Goal: Task Accomplishment & Management: Use online tool/utility

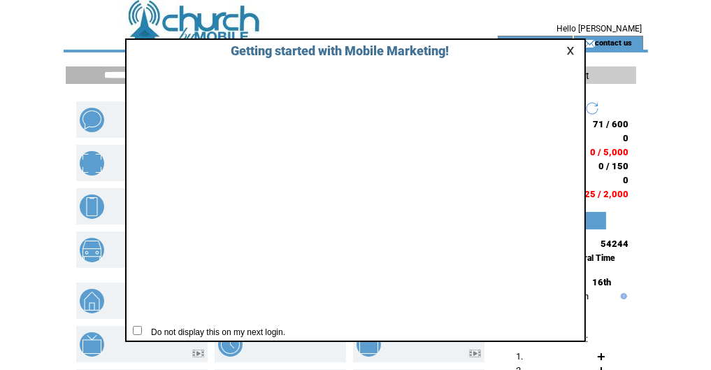
click at [570, 50] on link at bounding box center [572, 50] width 13 height 9
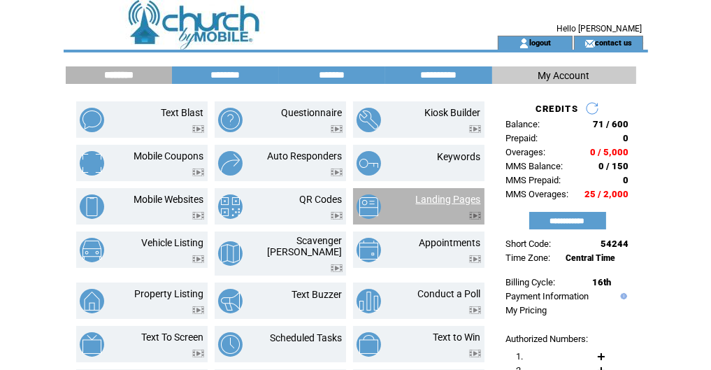
click at [461, 199] on link "Landing Pages" at bounding box center [448, 199] width 65 height 11
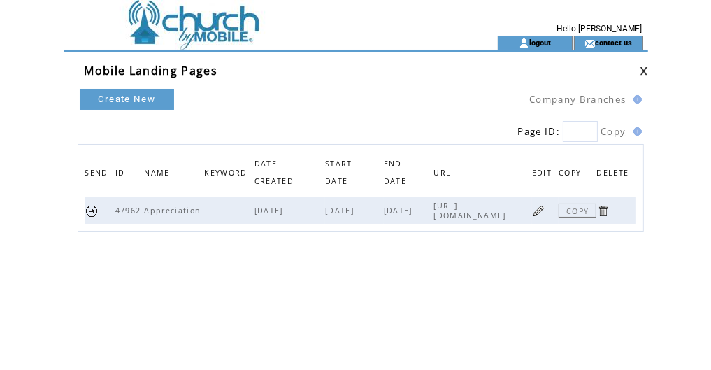
click at [610, 208] on link at bounding box center [602, 210] width 13 height 13
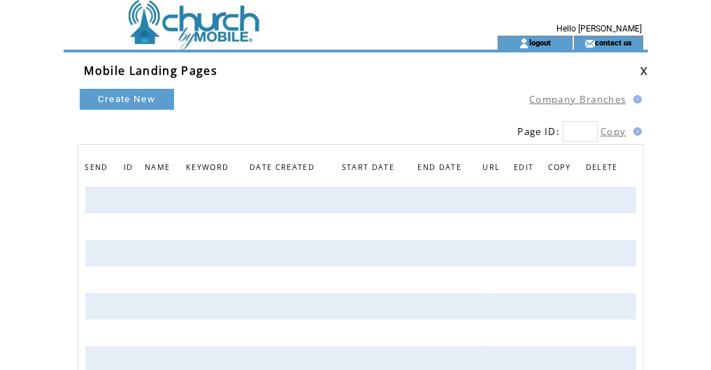
click at [568, 99] on link "Company Branches" at bounding box center [577, 99] width 96 height 13
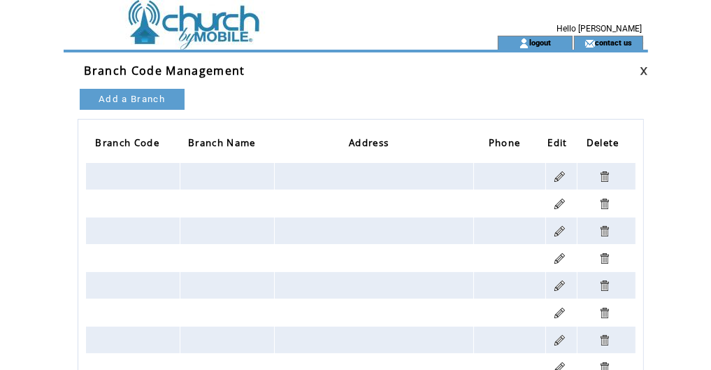
click at [182, 38] on td at bounding box center [256, 43] width 384 height 14
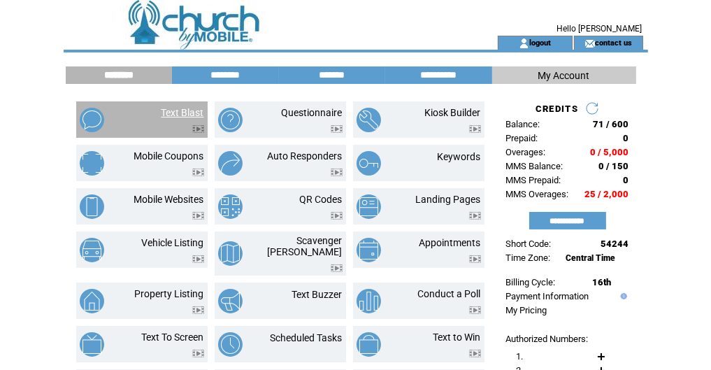
click at [173, 115] on link "Text Blast" at bounding box center [183, 112] width 43 height 11
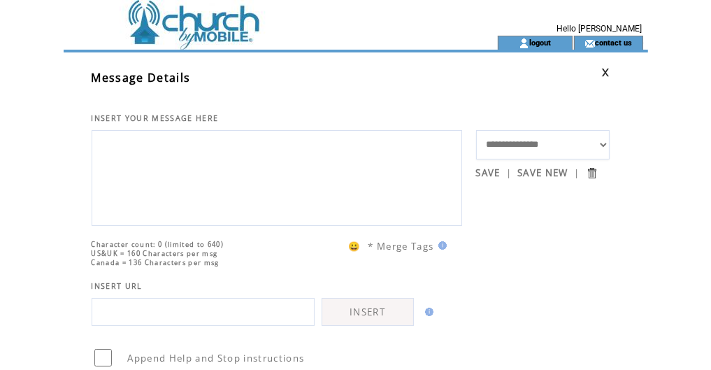
click at [606, 143] on select "**********" at bounding box center [543, 144] width 134 height 29
select select "*****"
click at [476, 130] on select "**********" at bounding box center [543, 144] width 134 height 29
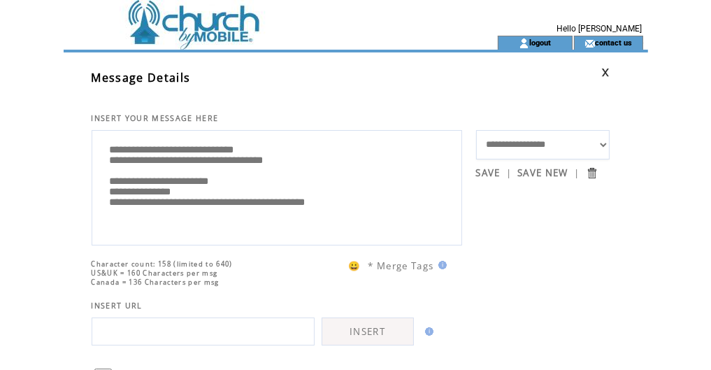
click at [110, 152] on textarea "**********" at bounding box center [276, 185] width 355 height 103
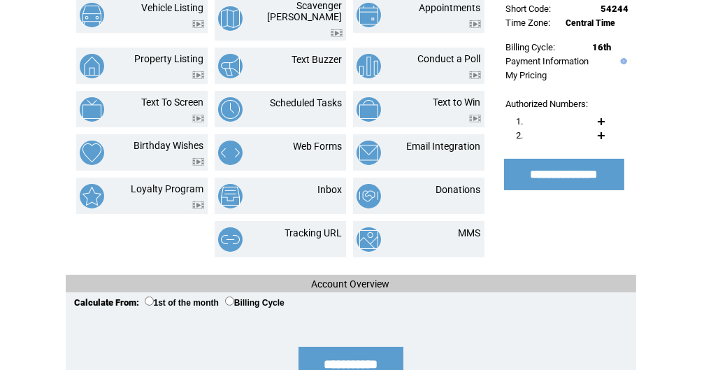
scroll to position [250, 0]
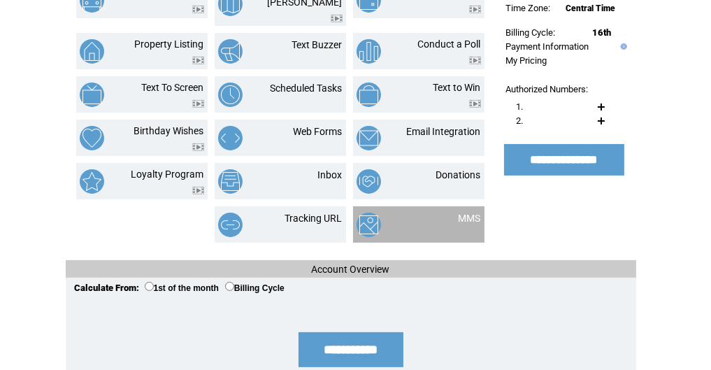
click at [416, 213] on td at bounding box center [391, 225] width 69 height 24
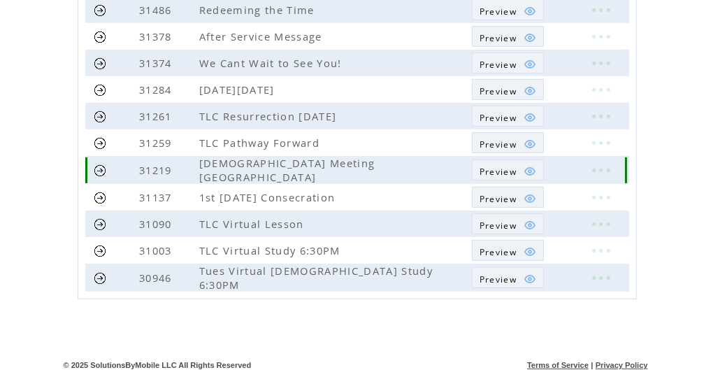
scroll to position [267, 0]
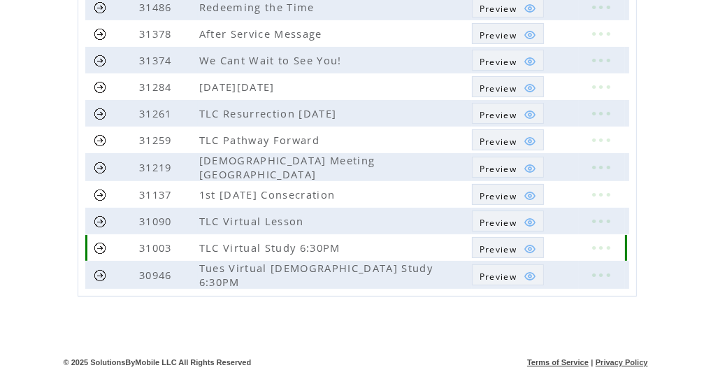
click at [503, 247] on span "Preview" at bounding box center [498, 249] width 37 height 12
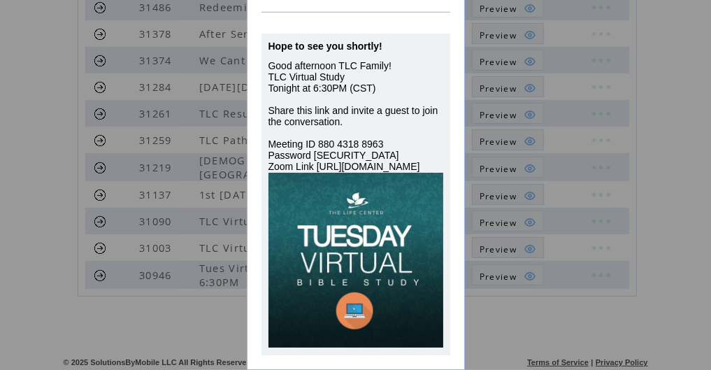
scroll to position [0, 0]
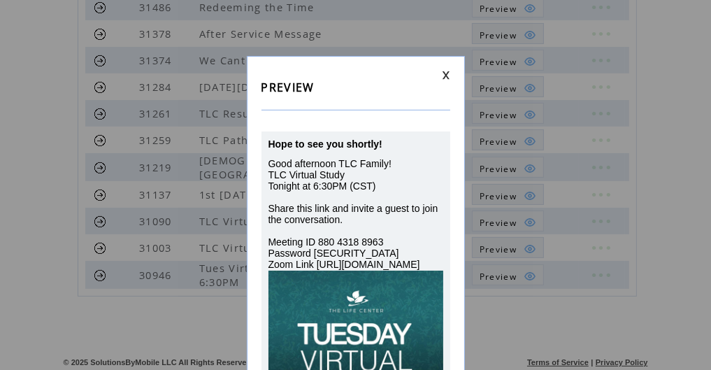
click at [450, 73] on div "PREVIEW Hope to see you shortly! Good afternoon TLC Family! TLC Virtual Study T…" at bounding box center [356, 262] width 218 height 412
click at [448, 69] on div "PREVIEW Hope to see you shortly! Good afternoon TLC Family! TLC Virtual Study T…" at bounding box center [356, 262] width 218 height 412
click at [446, 78] on link at bounding box center [446, 75] width 8 height 9
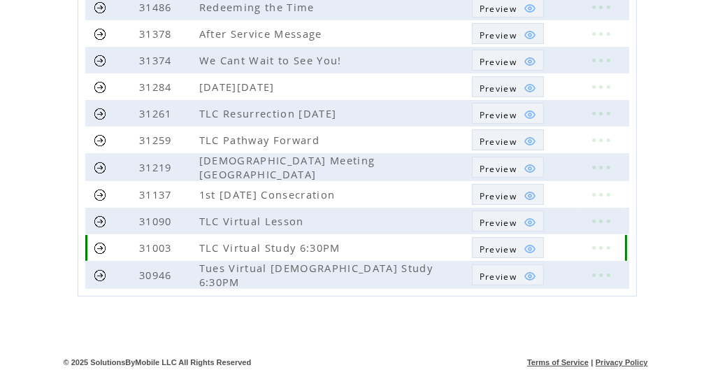
click at [102, 244] on link at bounding box center [100, 247] width 13 height 13
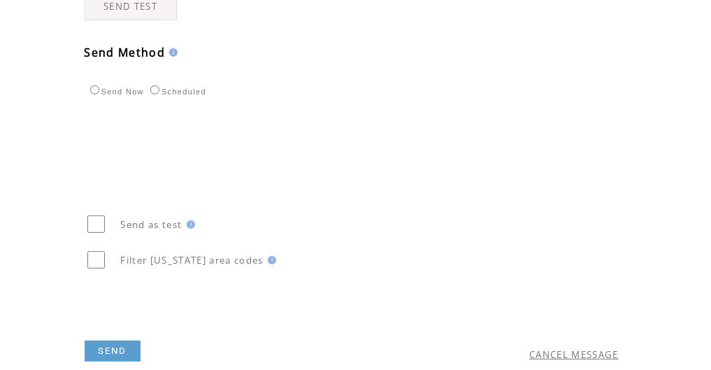
scroll to position [510, 0]
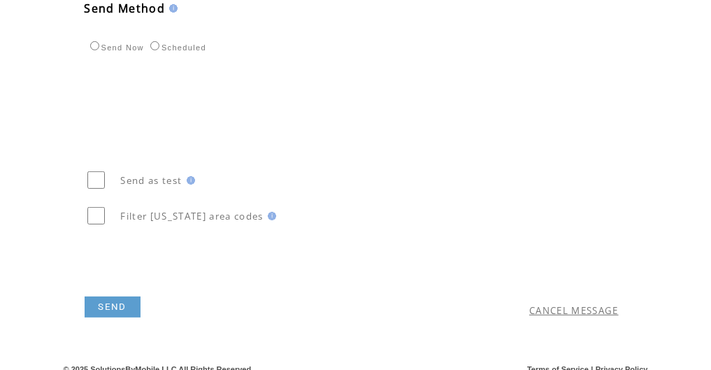
click at [110, 300] on link "SEND" at bounding box center [113, 306] width 56 height 21
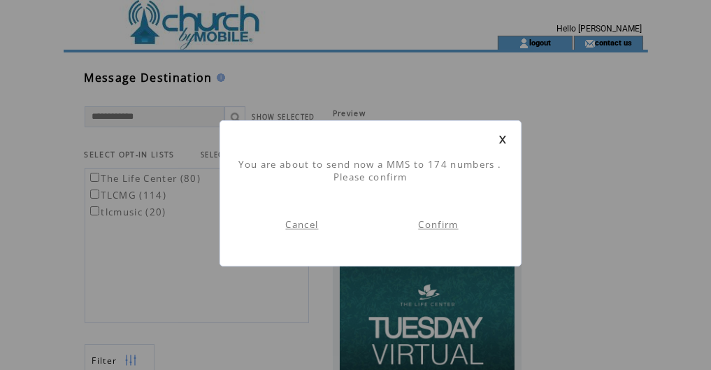
click at [446, 227] on link "Confirm" at bounding box center [438, 224] width 40 height 13
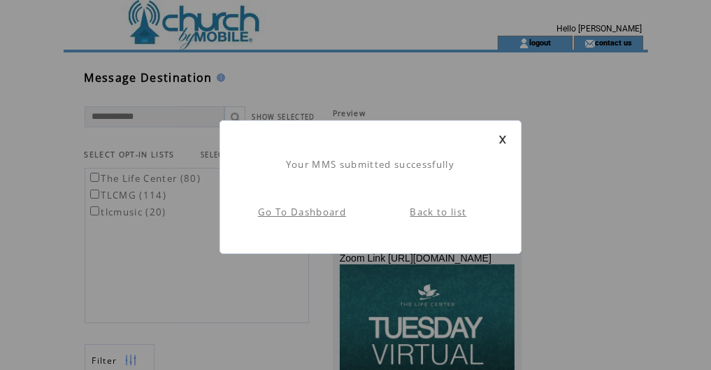
click at [438, 211] on link "Back to list" at bounding box center [438, 212] width 57 height 13
